Goal: Transaction & Acquisition: Purchase product/service

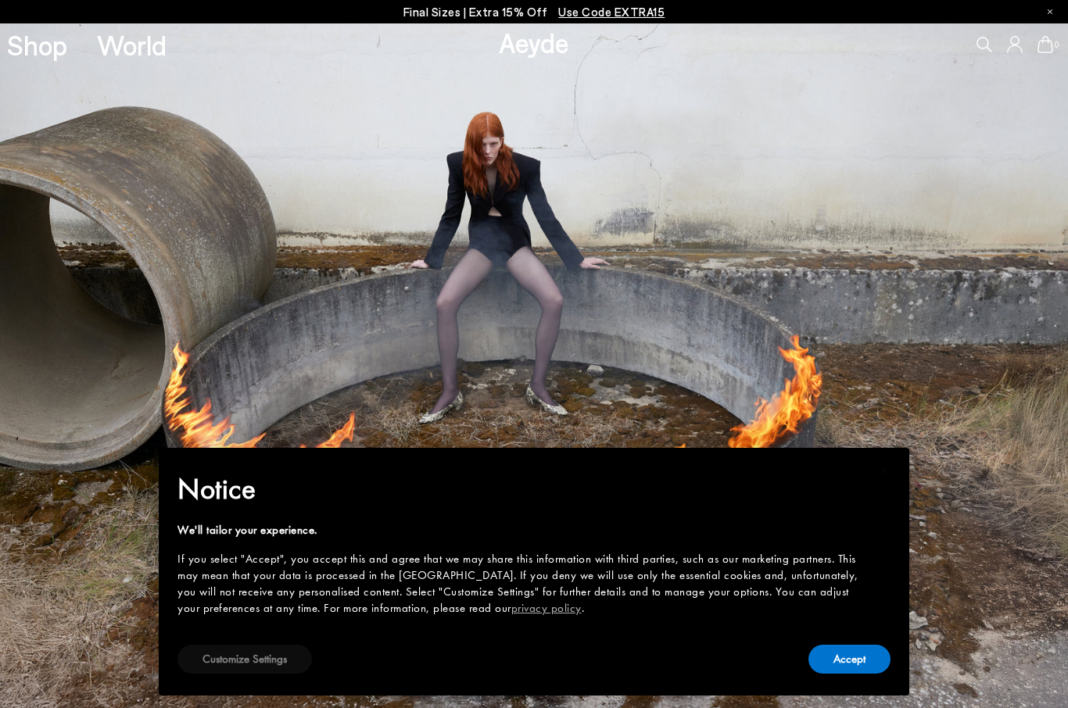
click at [242, 663] on button "Customize Settings" at bounding box center [244, 659] width 134 height 29
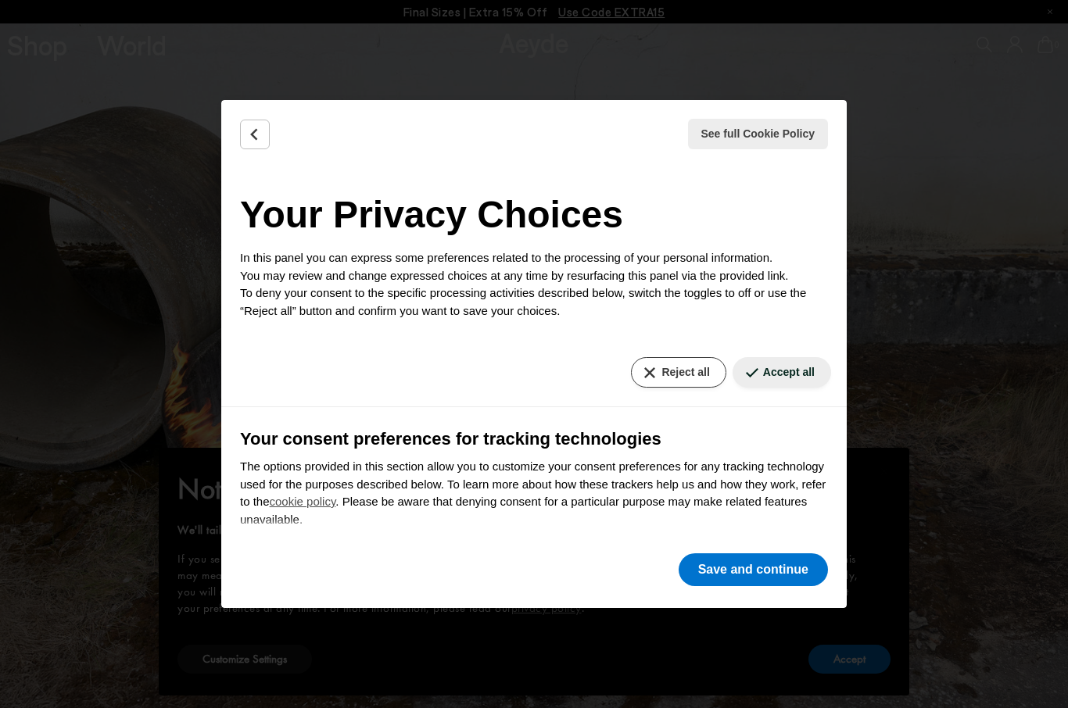
click at [685, 373] on button "Reject all" at bounding box center [678, 372] width 95 height 30
click at [654, 367] on button "Reject all" at bounding box center [678, 372] width 95 height 30
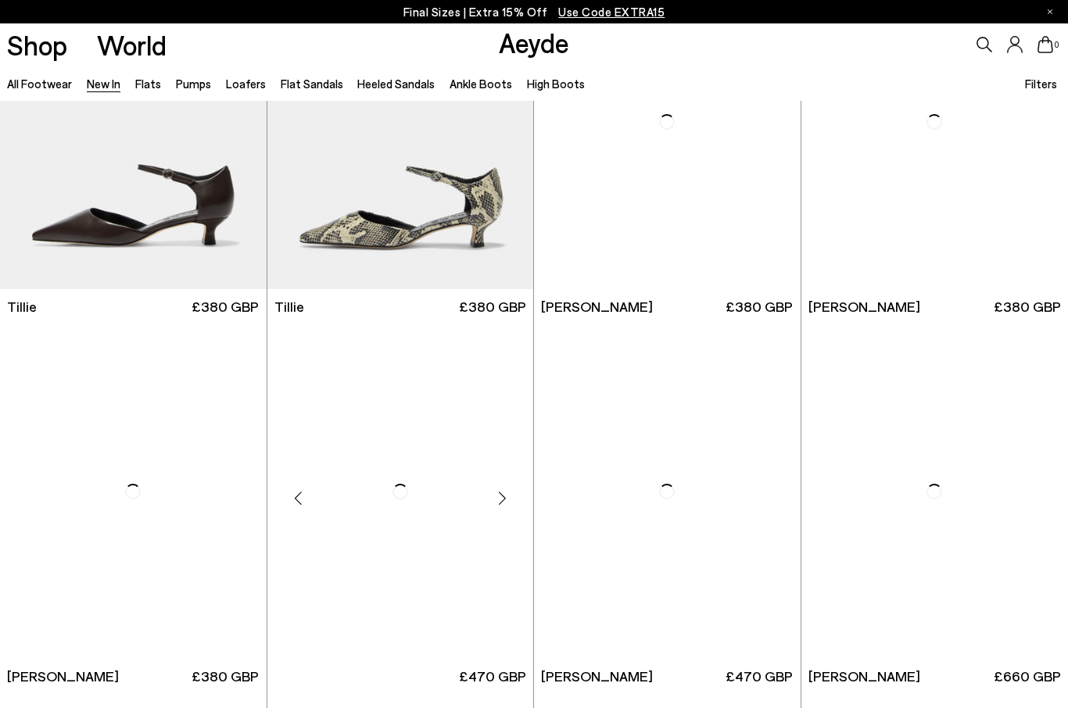
scroll to position [3223, 0]
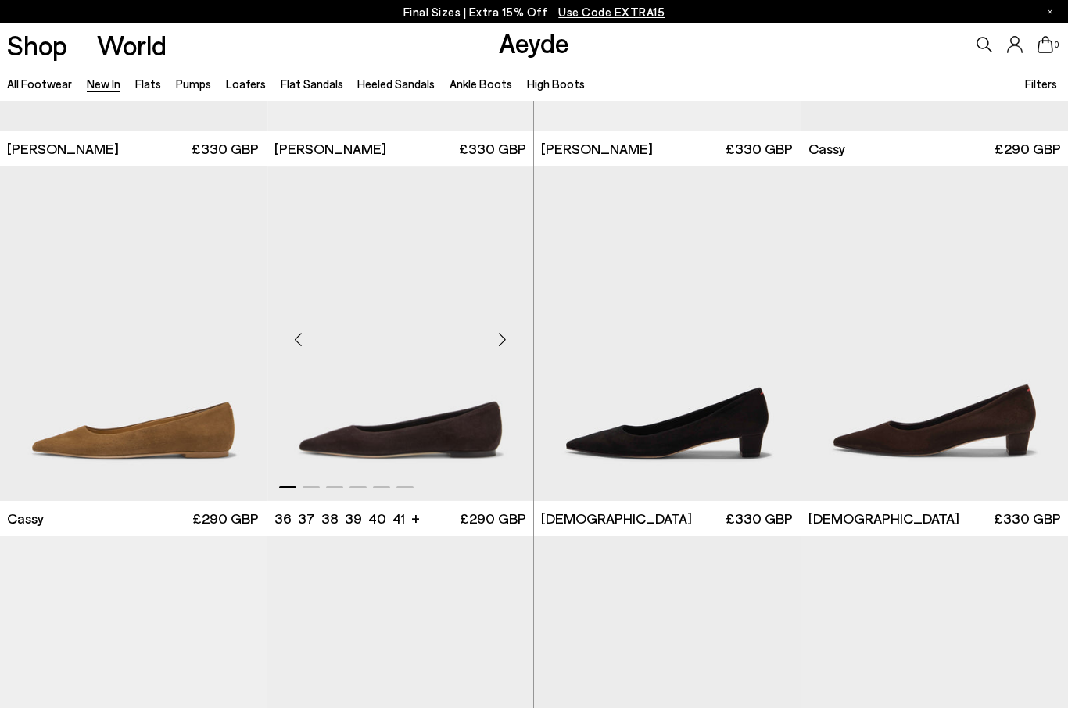
scroll to position [5930, 0]
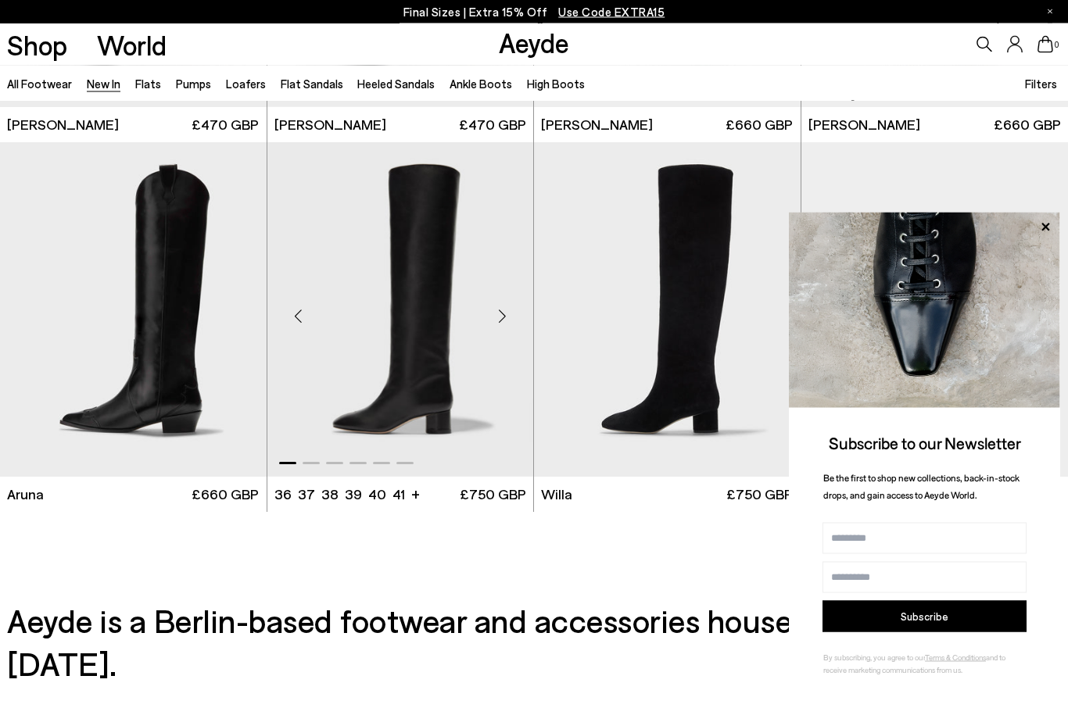
scroll to position [12165, 0]
click at [1043, 231] on icon at bounding box center [1045, 227] width 8 height 8
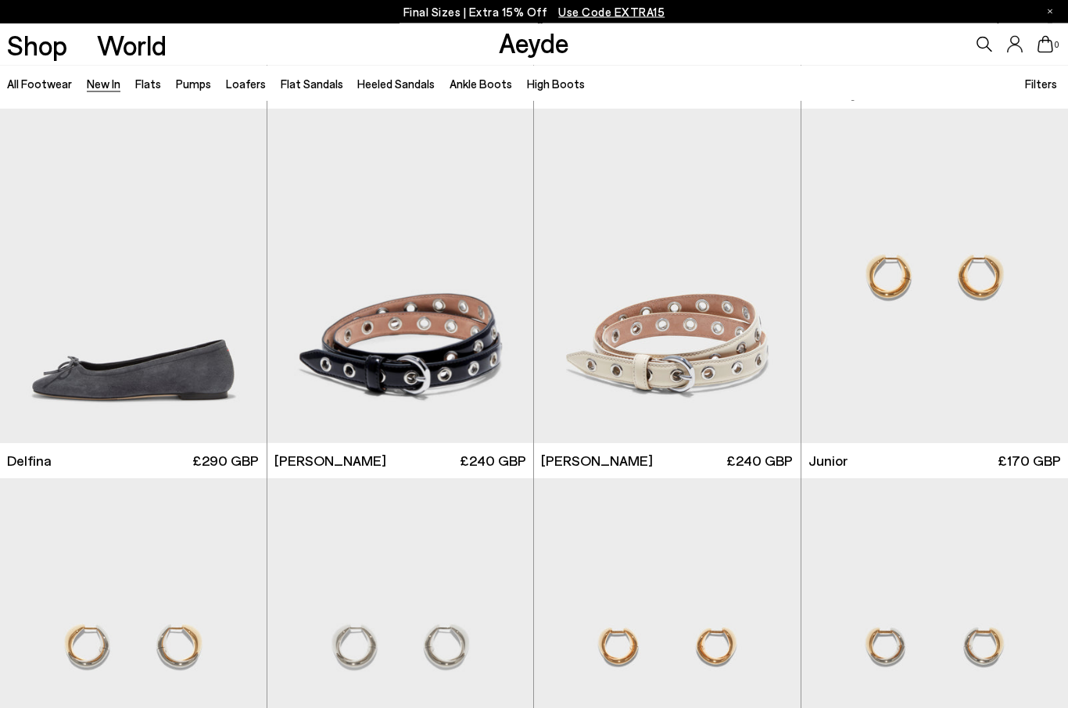
scroll to position [8550, 0]
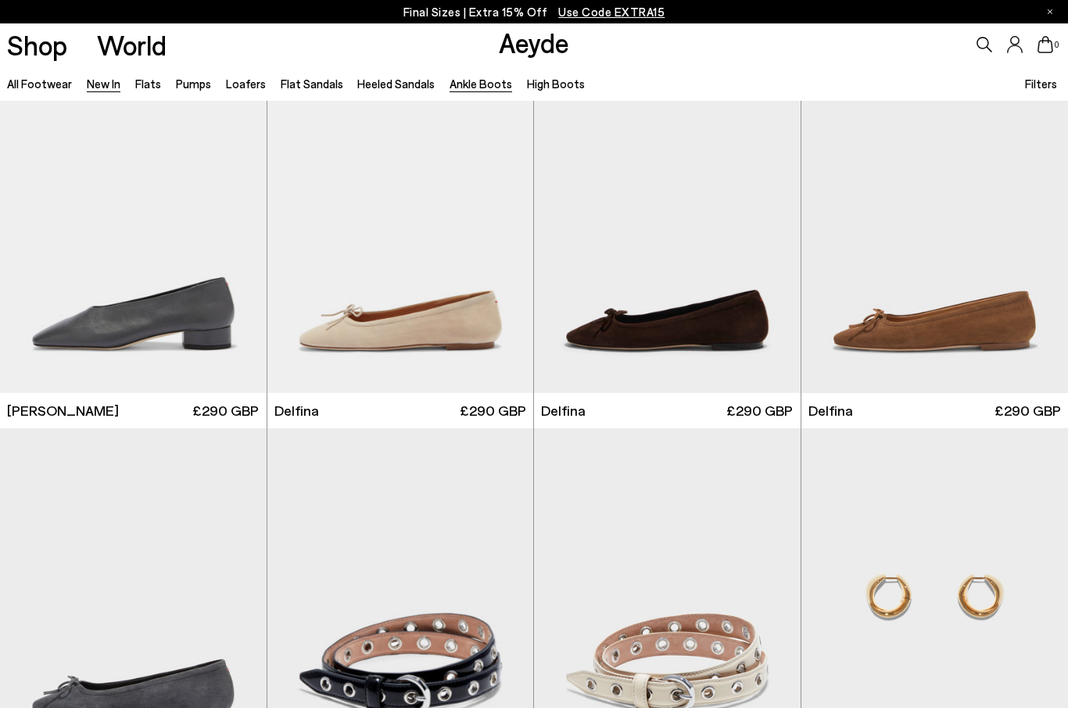
click at [477, 86] on link "Ankle Boots" at bounding box center [480, 84] width 63 height 14
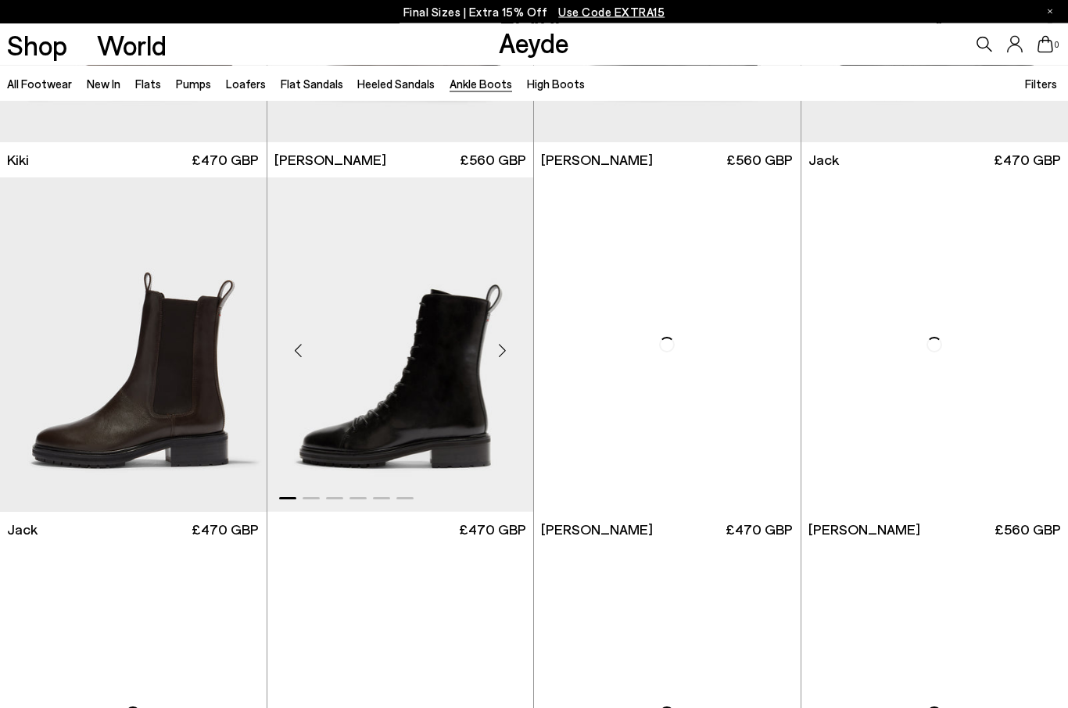
scroll to position [2507, 0]
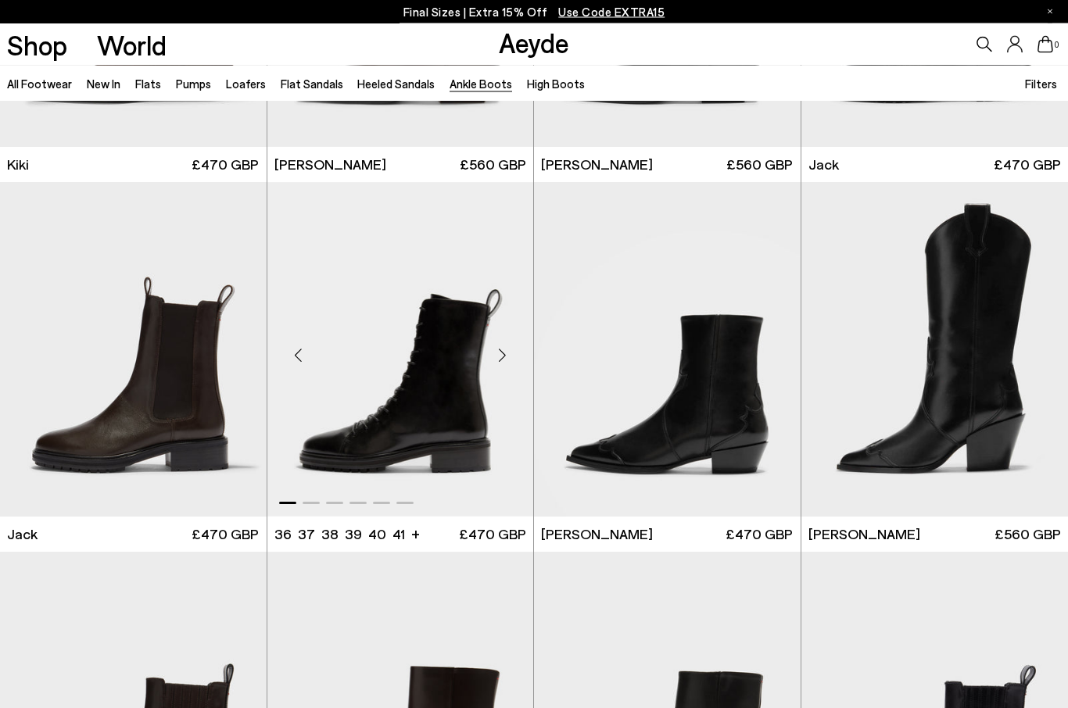
click at [390, 381] on img "1 / 6" at bounding box center [400, 350] width 267 height 335
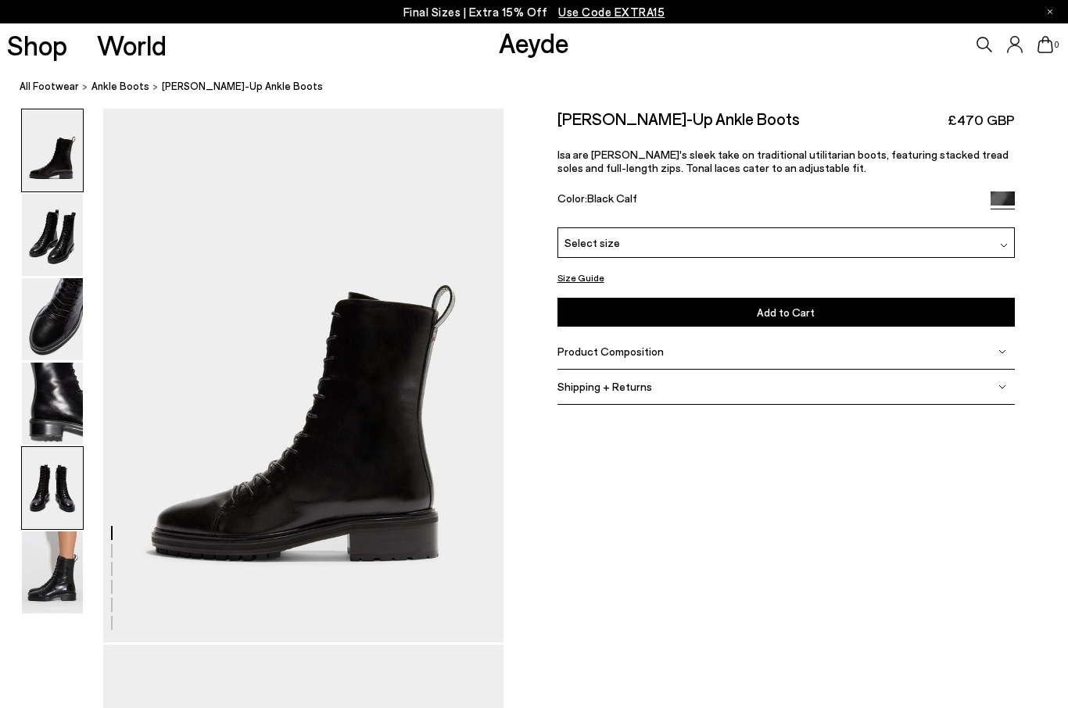
click at [58, 489] on img at bounding box center [52, 488] width 61 height 82
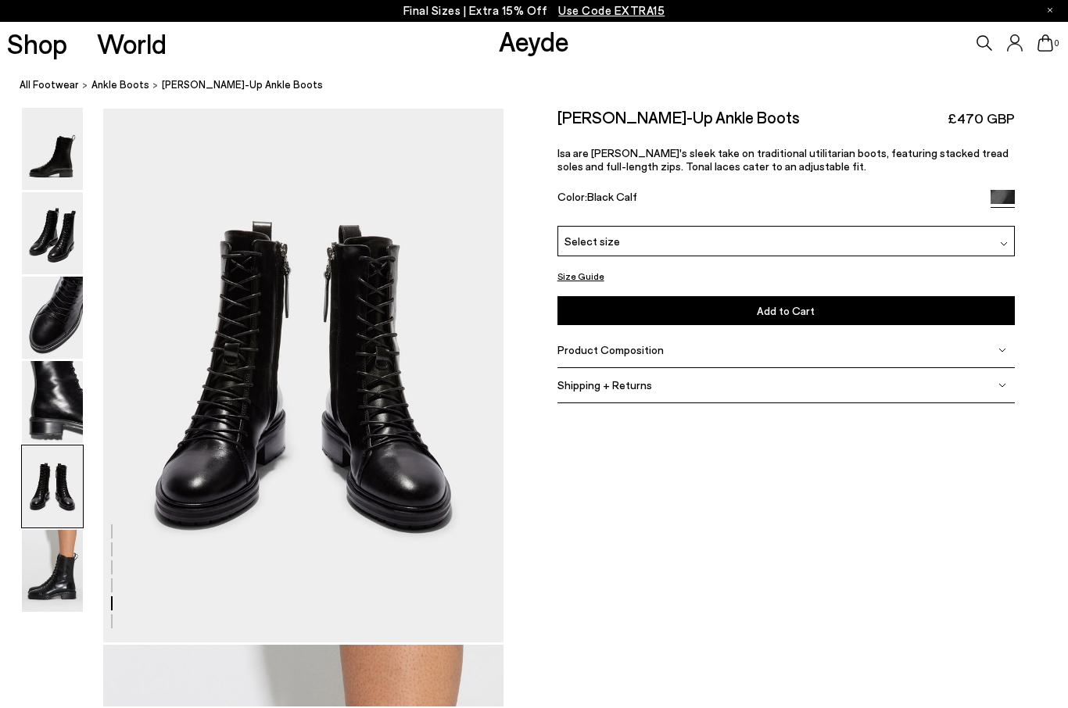
scroll to position [2146, 0]
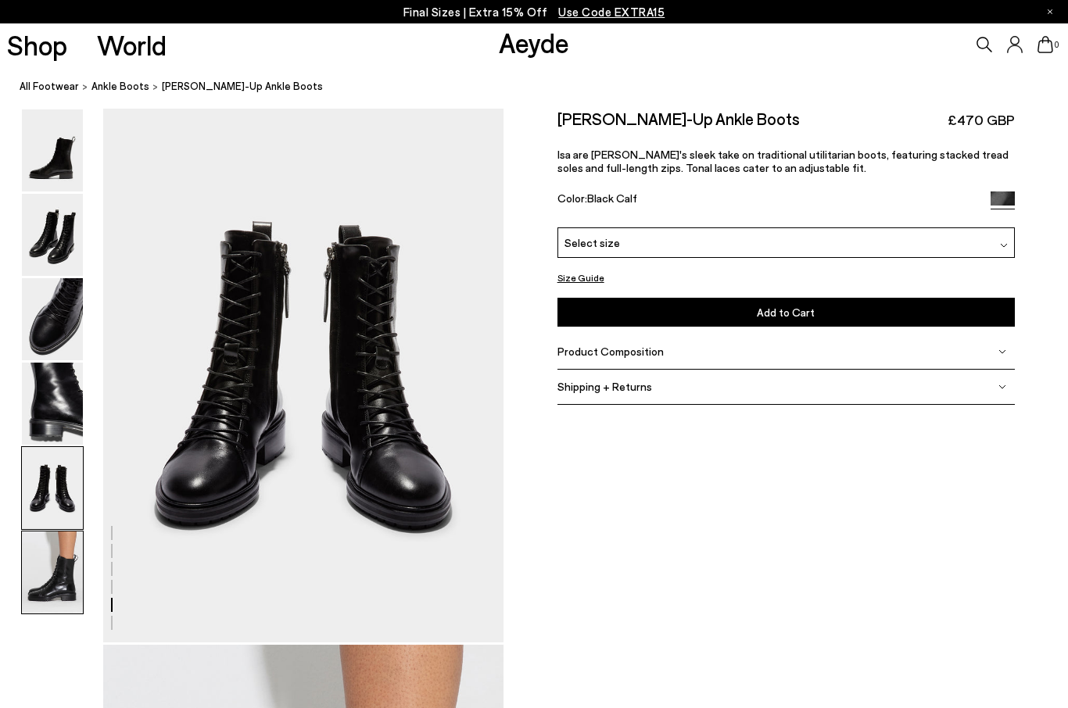
click at [56, 565] on img at bounding box center [52, 573] width 61 height 82
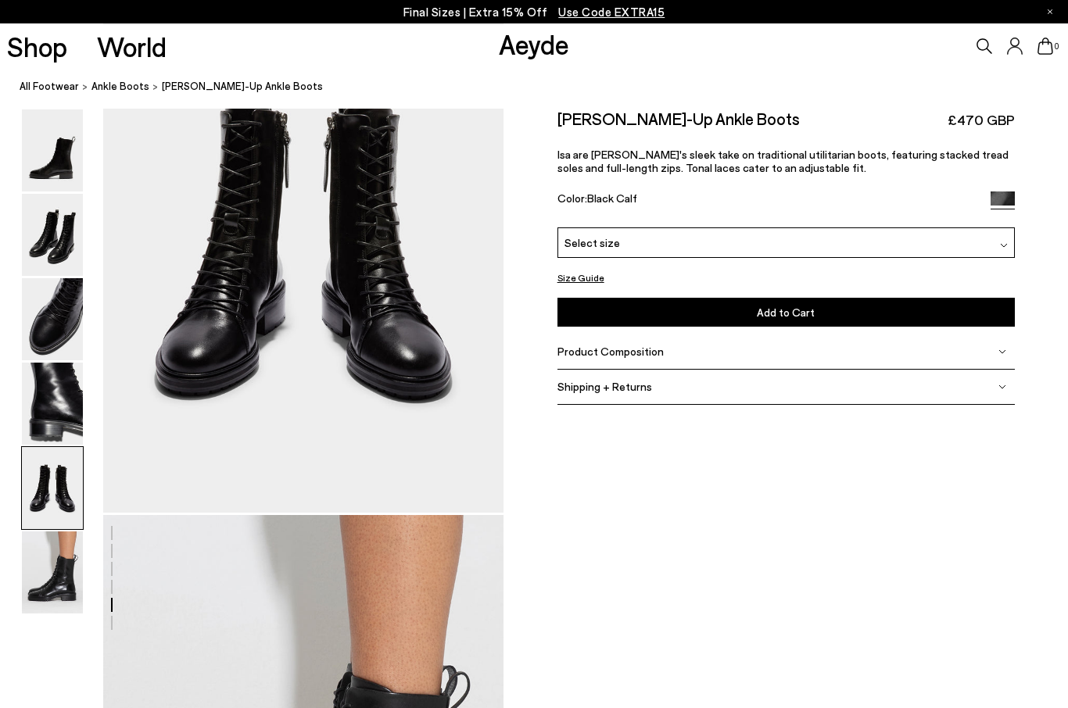
scroll to position [2145, 0]
